Goal: Transaction & Acquisition: Purchase product/service

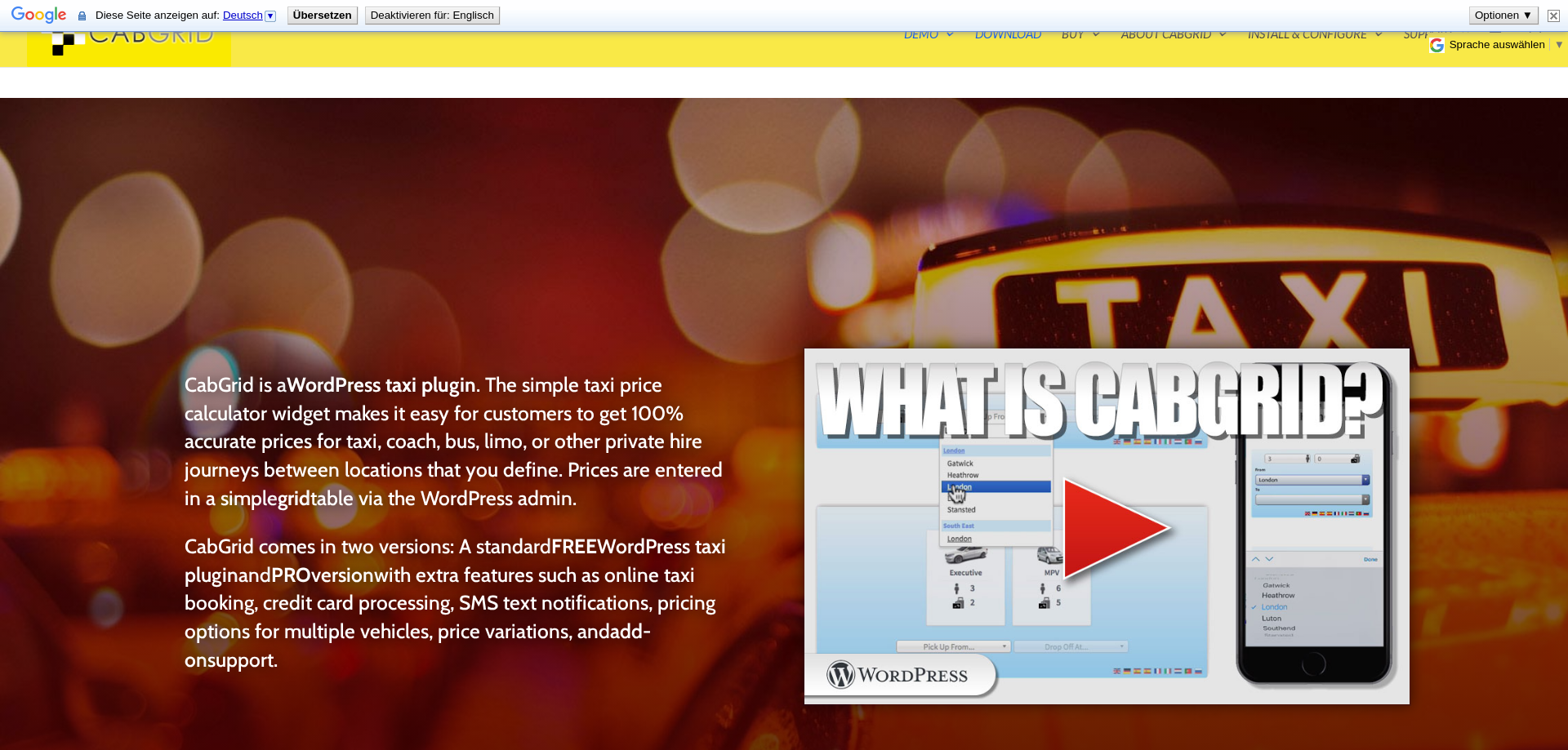
click at [1555, 16] on img at bounding box center [1553, 16] width 12 height 12
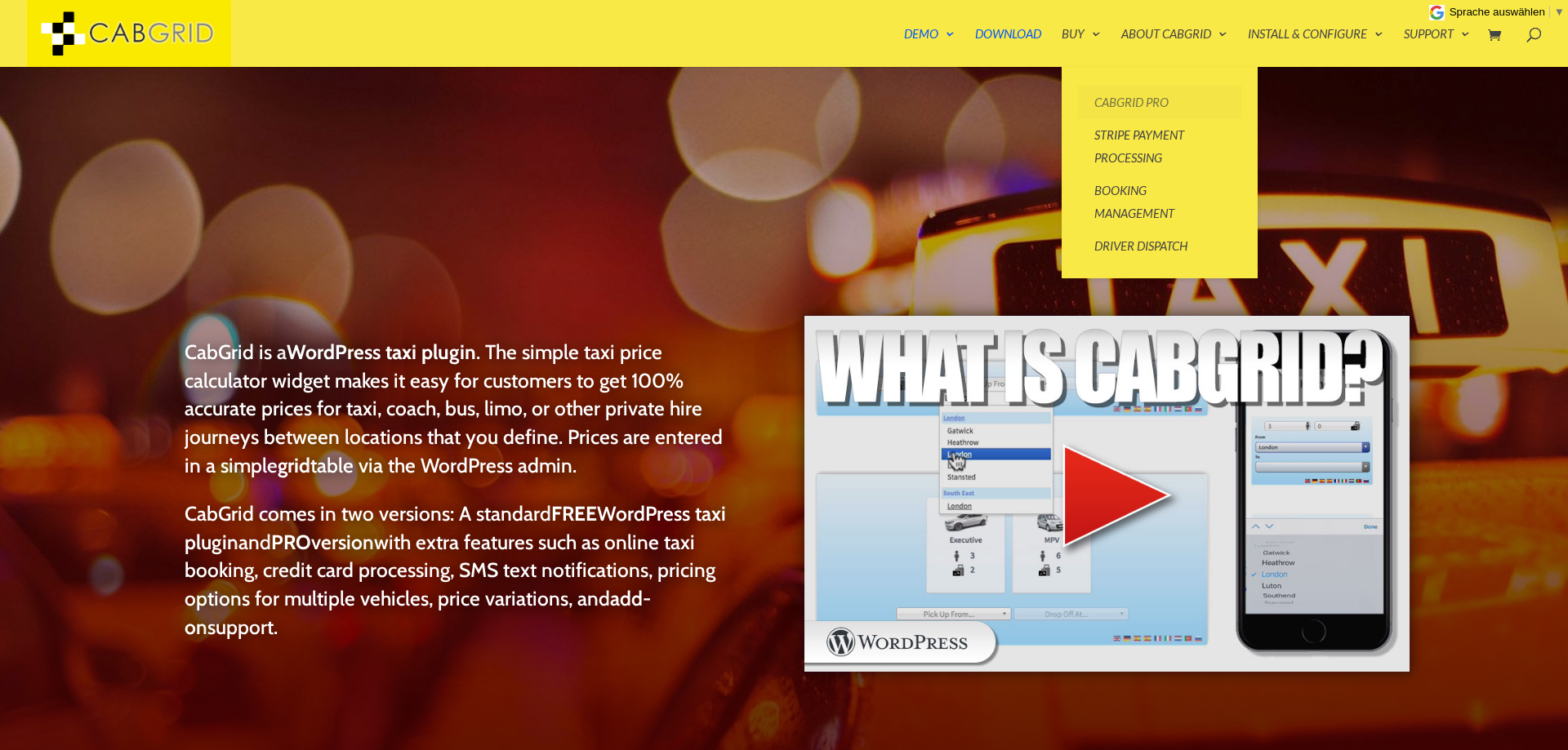
click at [1143, 101] on link "CabGrid Pro" at bounding box center [1159, 102] width 163 height 33
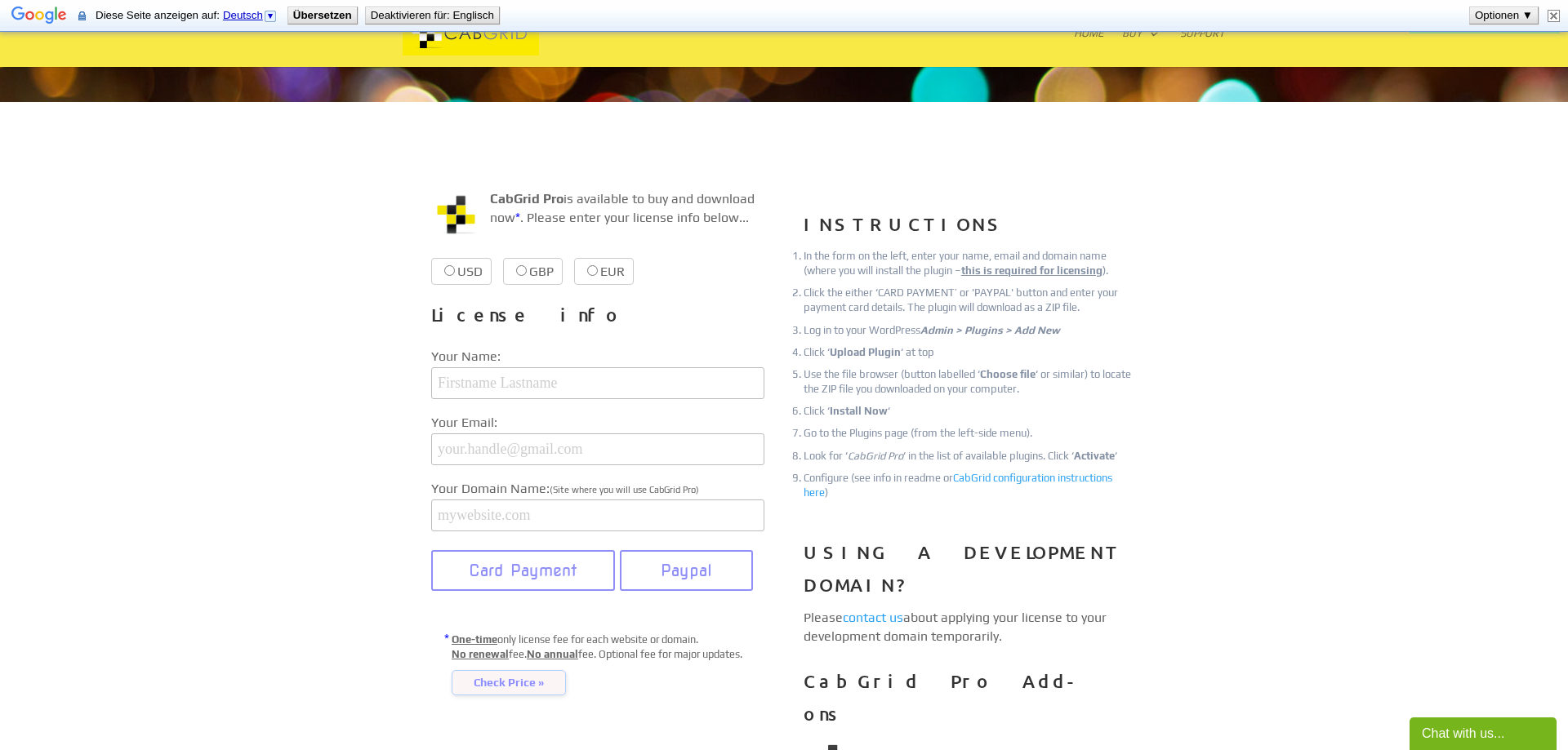
click at [584, 269] on label "EUR €38.99 €38.99" at bounding box center [604, 271] width 59 height 27
click at [587, 269] on input "EUR €38.99 €38.99" at bounding box center [592, 270] width 11 height 11
radio input "true"
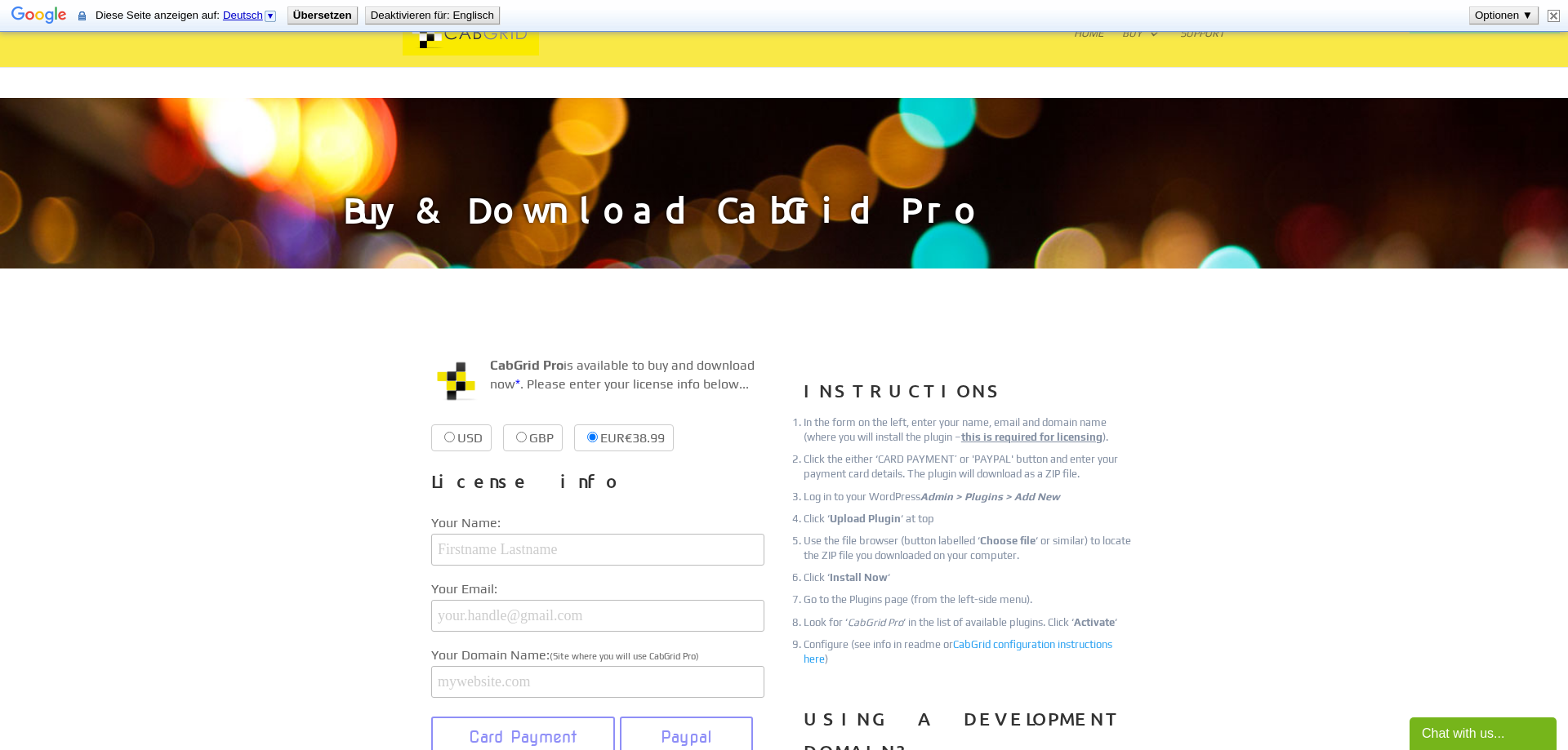
click at [433, 32] on img at bounding box center [471, 34] width 249 height 44
click at [1503, 14] on button "Optionen ▼" at bounding box center [1503, 15] width 68 height 17
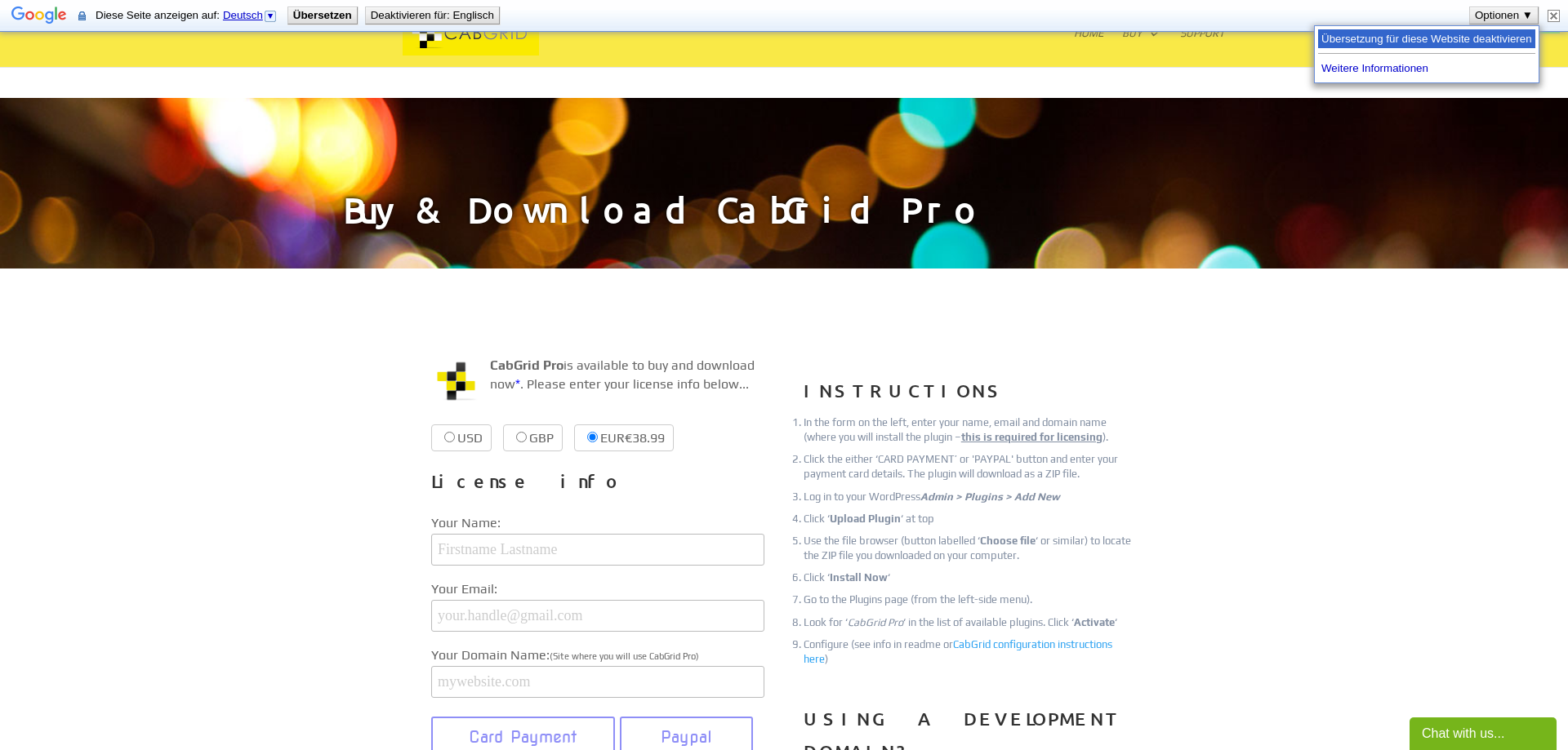
click at [1383, 44] on span "Übersetzung für diese Website deaktivieren" at bounding box center [1425, 38] width 211 height 12
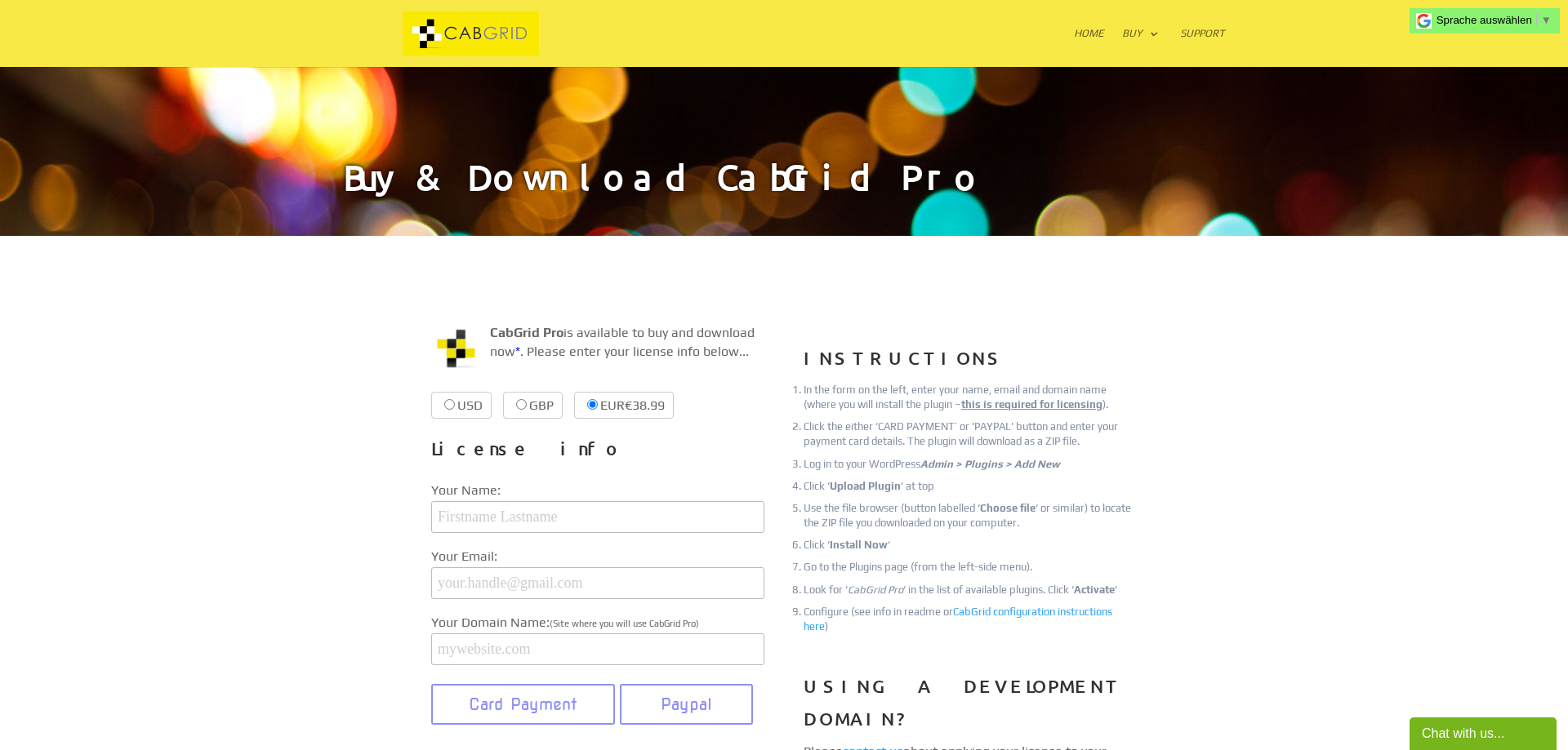
click at [458, 28] on img at bounding box center [471, 34] width 249 height 44
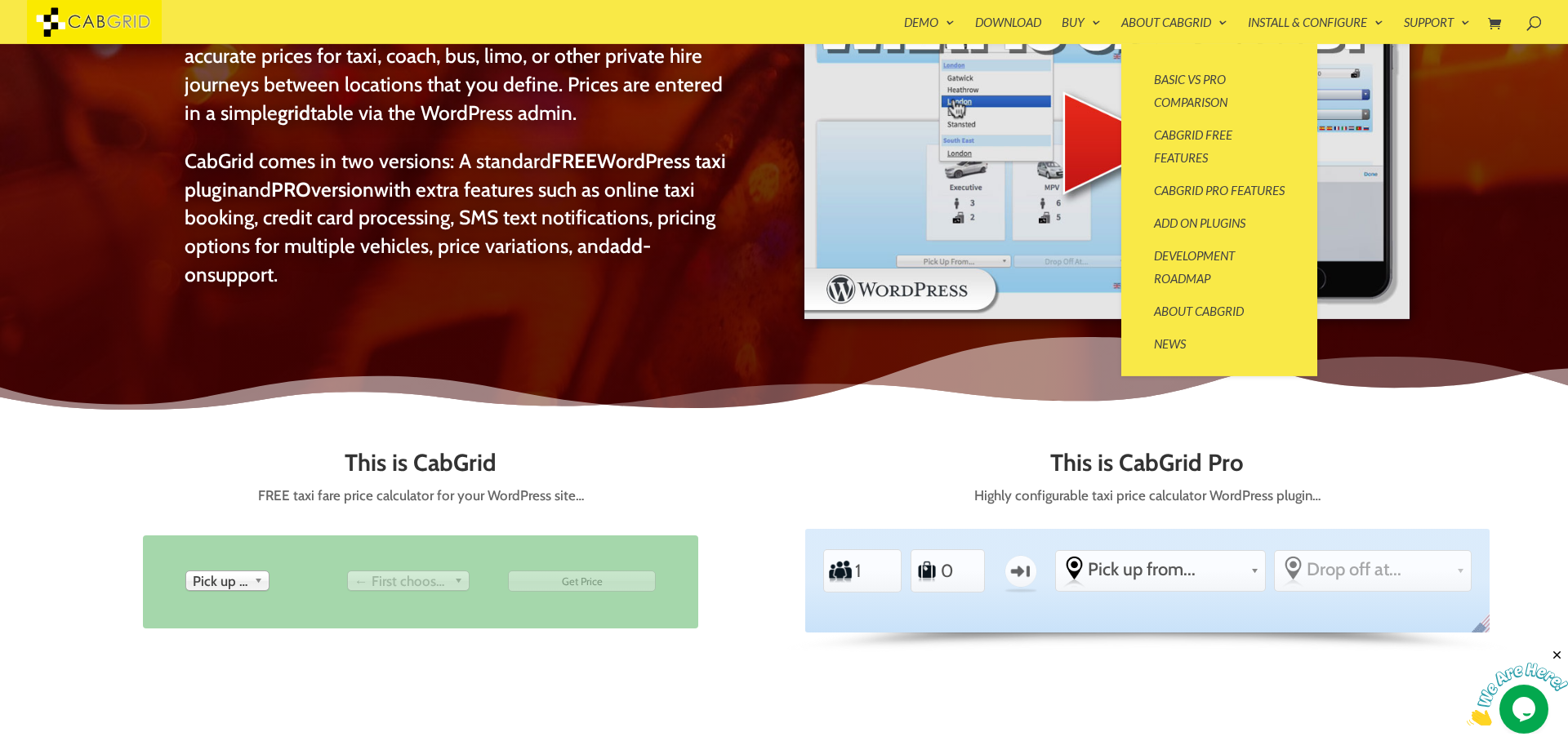
scroll to position [250, 0]
